Goal: Task Accomplishment & Management: Manage account settings

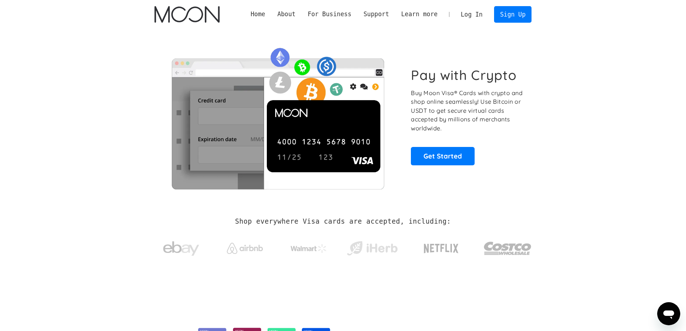
click at [474, 15] on link "Log In" at bounding box center [472, 14] width 34 height 16
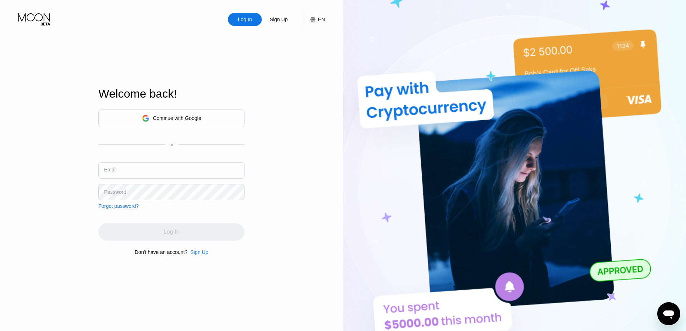
click at [173, 170] on input "text" at bounding box center [171, 170] width 146 height 16
type input "[EMAIL_ADDRESS][DOMAIN_NAME]"
click at [181, 172] on input "[EMAIL_ADDRESS][DOMAIN_NAME]" at bounding box center [171, 170] width 146 height 16
click at [182, 171] on input "[EMAIL_ADDRESS][DOMAIN_NAME]" at bounding box center [171, 170] width 146 height 16
drag, startPoint x: 183, startPoint y: 175, endPoint x: 183, endPoint y: 179, distance: 4.3
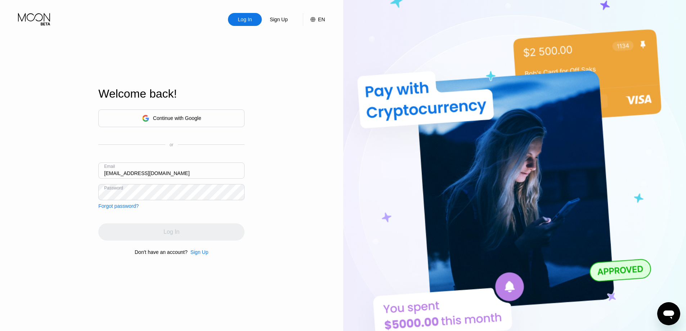
click at [183, 176] on input "[EMAIL_ADDRESS][DOMAIN_NAME]" at bounding box center [171, 170] width 146 height 16
click at [283, 240] on div "Log In Sign Up EN Language English Save Welcome back! Continue with Google or E…" at bounding box center [171, 182] width 343 height 364
drag, startPoint x: 192, startPoint y: 176, endPoint x: -76, endPoint y: 176, distance: 267.9
click at [0, 176] on html "Log In Sign Up EN Language English Save Welcome back! Continue with Google or E…" at bounding box center [343, 165] width 686 height 331
click at [253, 13] on div "Log In" at bounding box center [245, 19] width 34 height 13
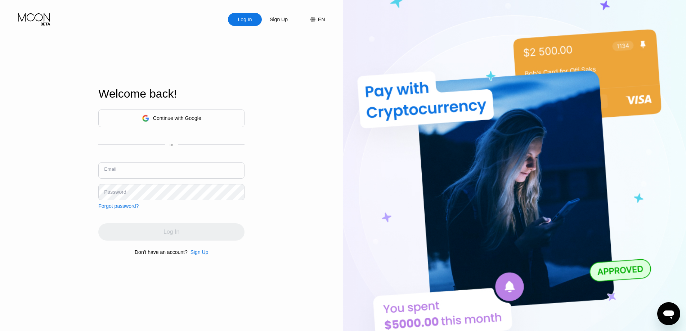
click at [171, 170] on input "text" at bounding box center [171, 170] width 146 height 16
paste input "[EMAIL_ADDRESS][DOMAIN_NAME]"
type input "[EMAIL_ADDRESS][DOMAIN_NAME]"
click at [166, 233] on div "Log In" at bounding box center [171, 231] width 146 height 17
